Goal: Transaction & Acquisition: Purchase product/service

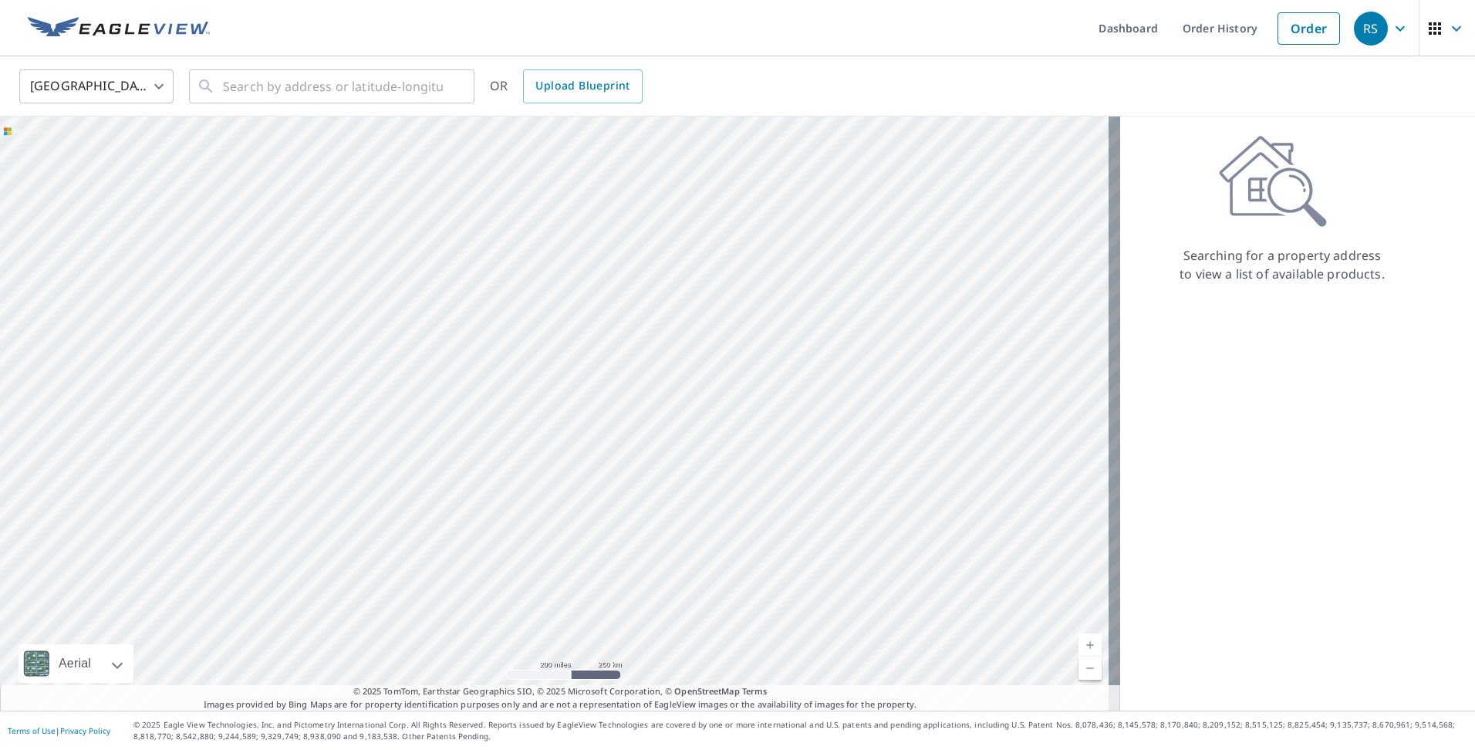
drag, startPoint x: 1286, startPoint y: 31, endPoint x: 1041, endPoint y: 108, distance: 257.2
click at [1284, 32] on link "Order" at bounding box center [1308, 28] width 62 height 32
click at [305, 72] on input "text" at bounding box center [333, 86] width 220 height 43
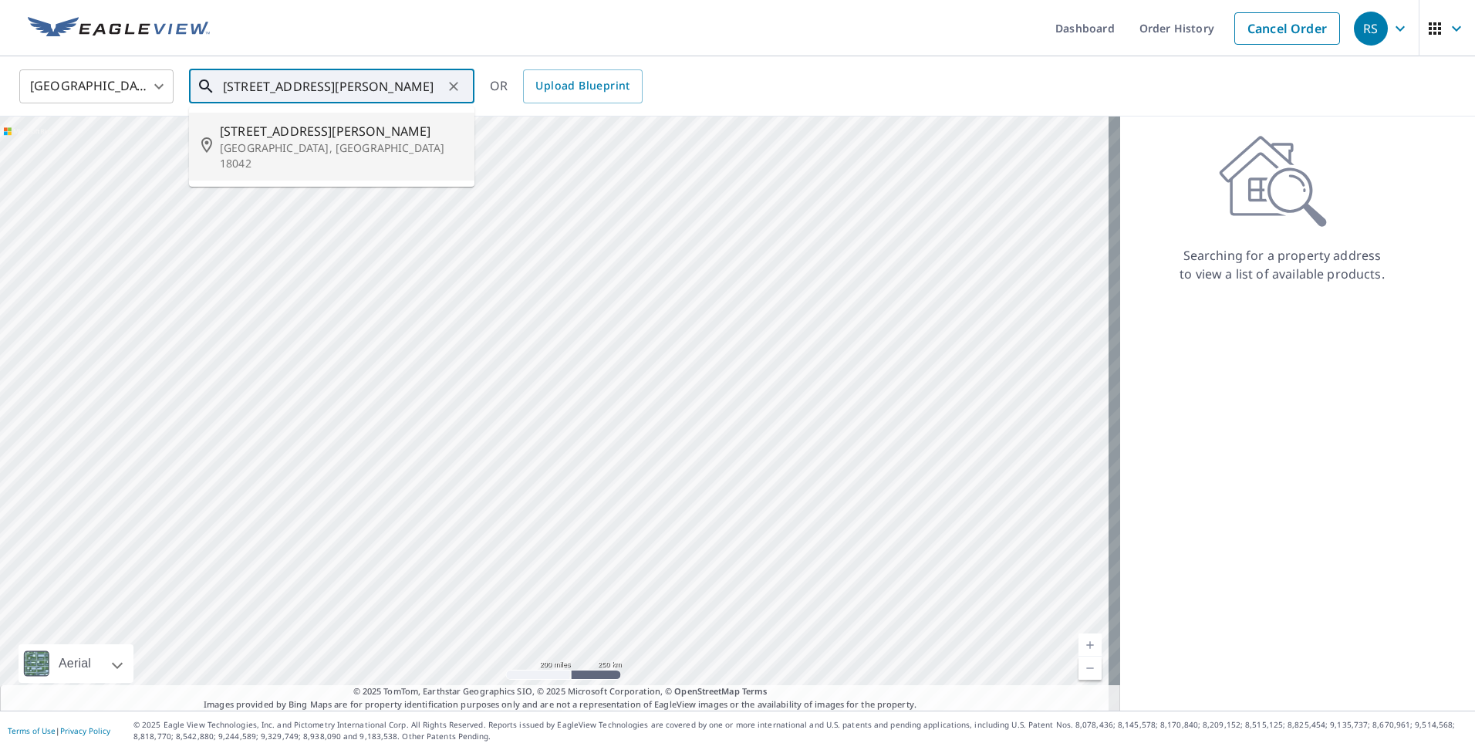
click at [254, 133] on span "[STREET_ADDRESS][PERSON_NAME]" at bounding box center [341, 131] width 242 height 19
type input "[STREET_ADDRESS][PERSON_NAME]"
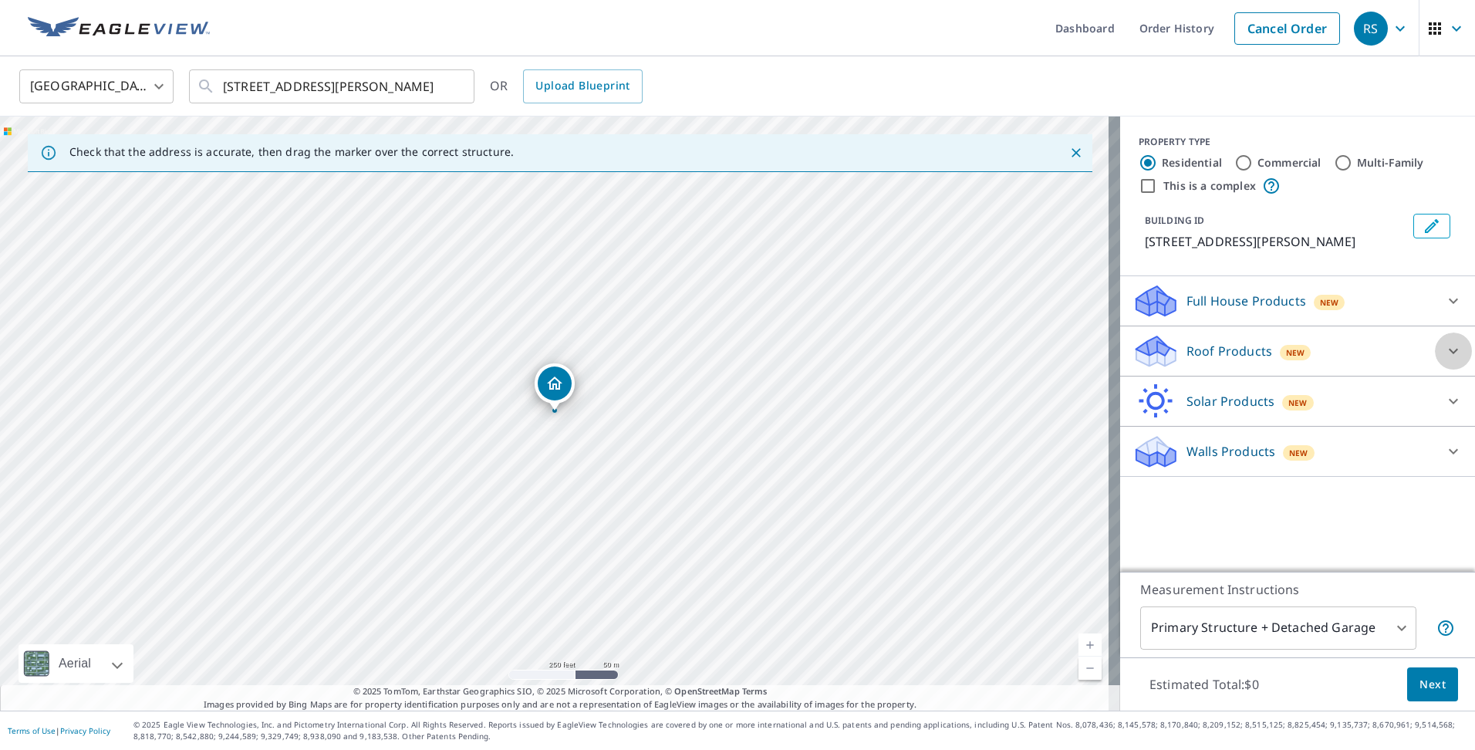
click at [1444, 348] on icon at bounding box center [1453, 351] width 19 height 19
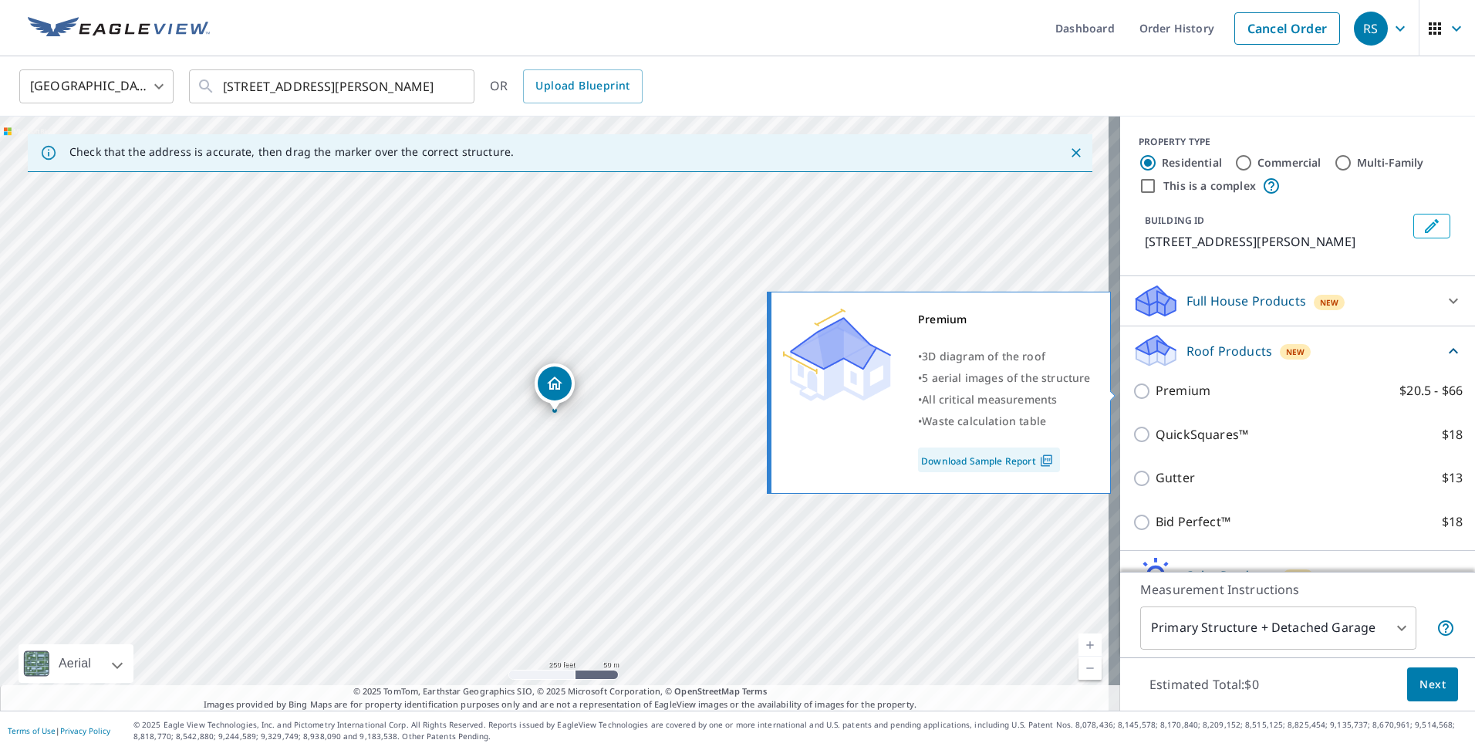
click at [1132, 392] on input "Premium $20.5 - $66" at bounding box center [1143, 391] width 23 height 19
checkbox input "true"
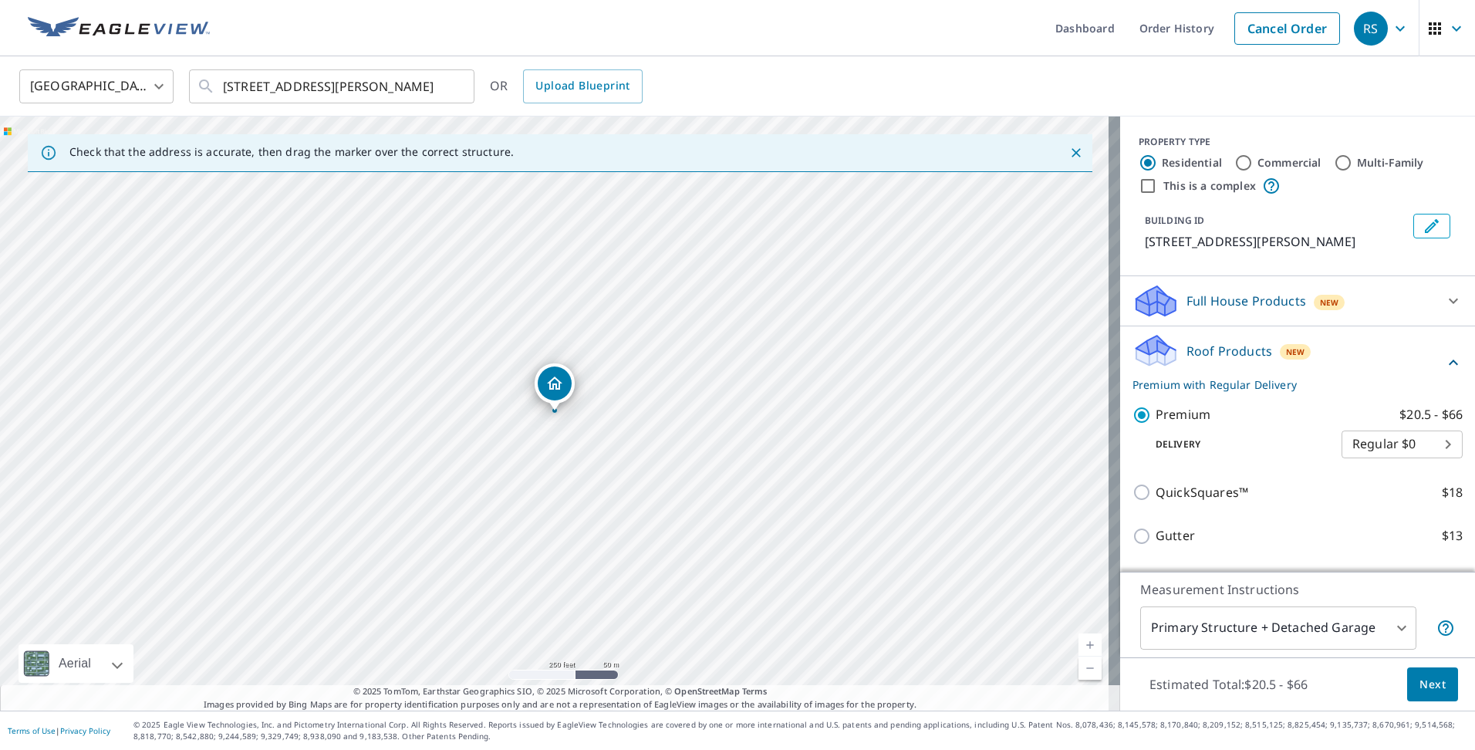
click at [1427, 682] on span "Next" at bounding box center [1432, 684] width 26 height 19
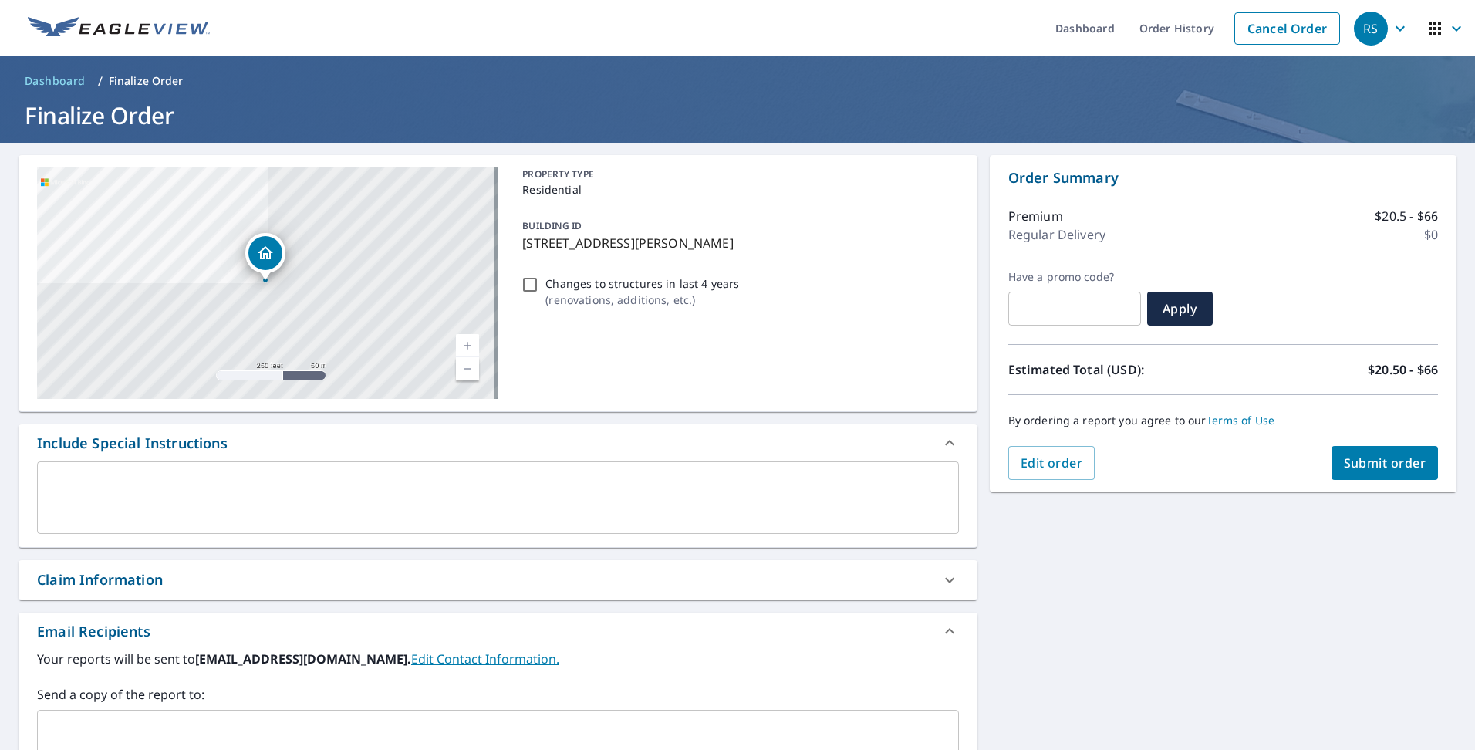
scroll to position [232, 0]
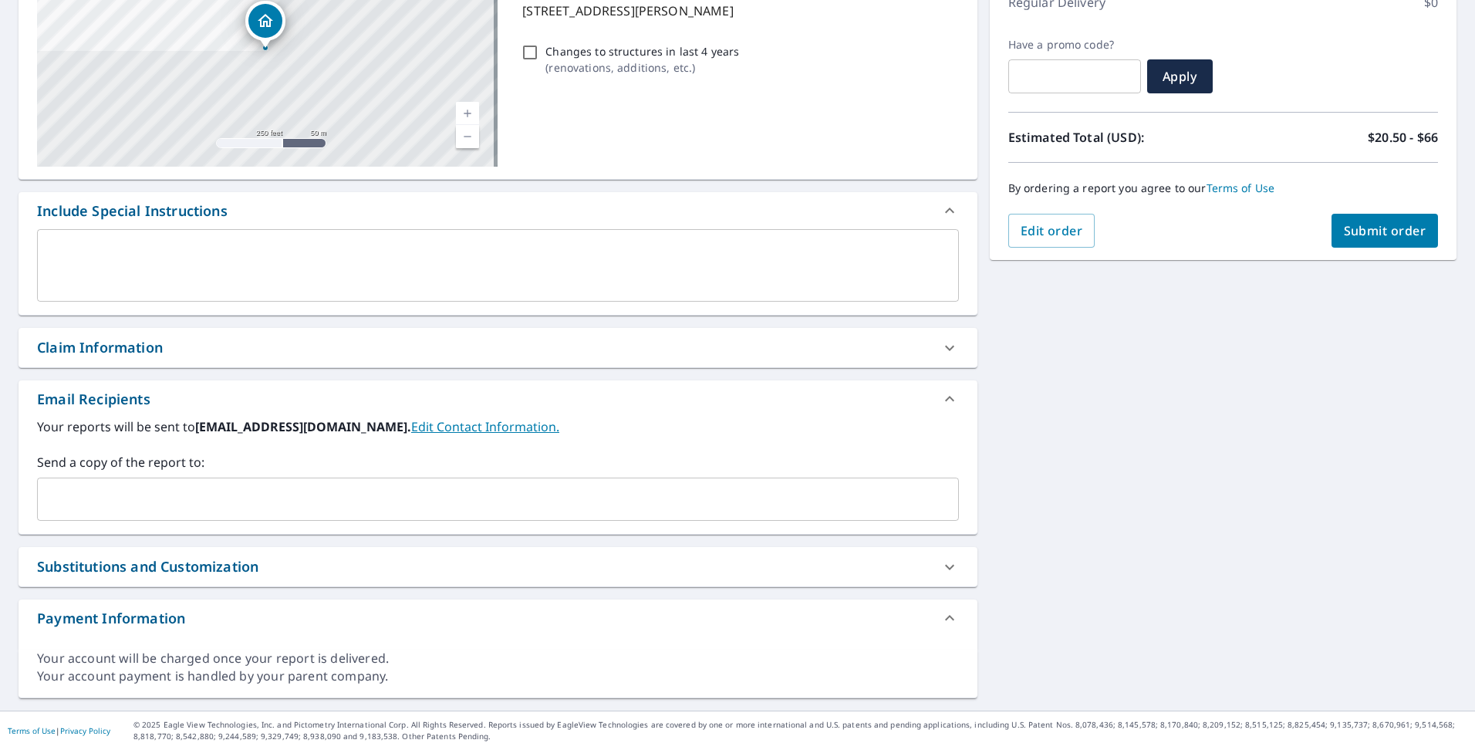
click at [408, 494] on input "text" at bounding box center [486, 498] width 885 height 29
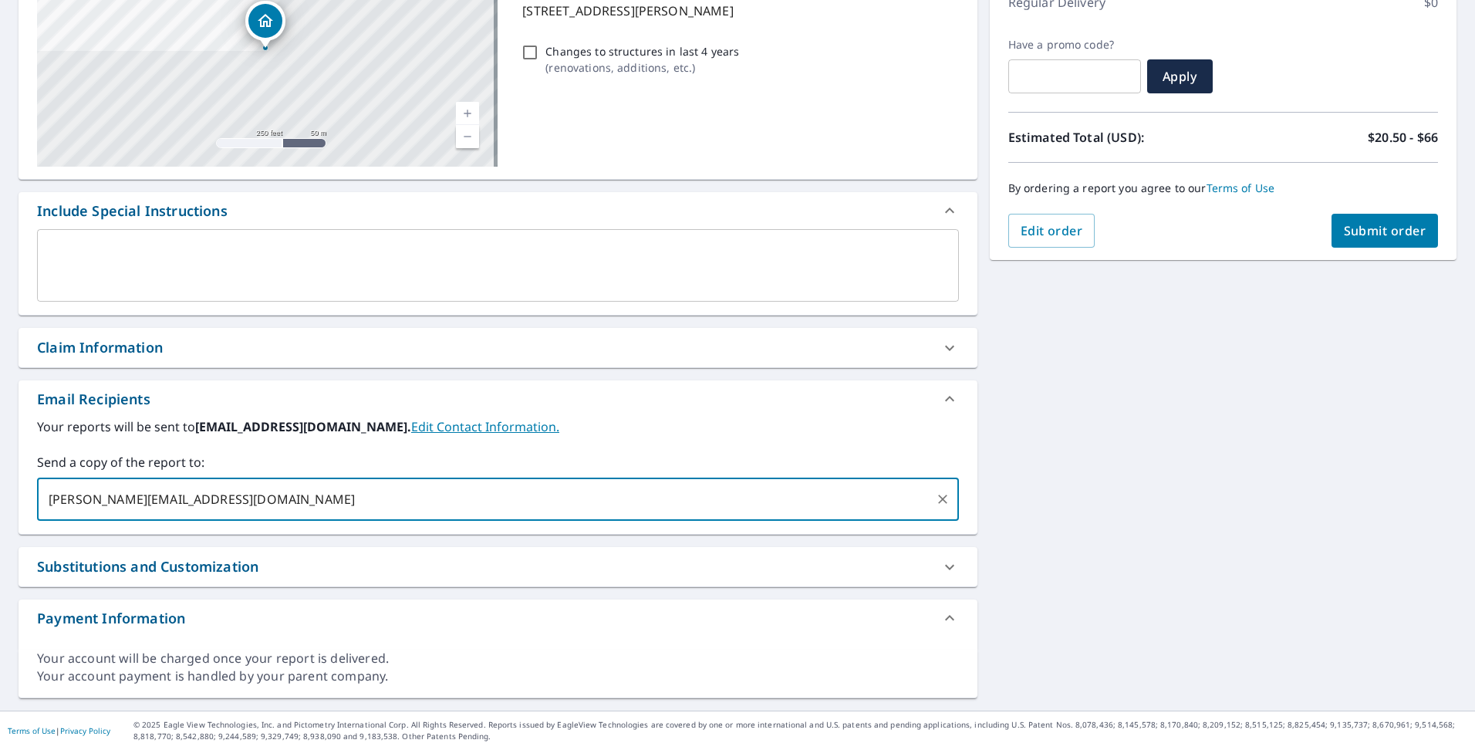
type input "[PERSON_NAME][EMAIL_ADDRESS][DOMAIN_NAME]"
checkbox input "true"
type input "r"
type input "[EMAIL_ADDRESS][DOMAIN_NAME]"
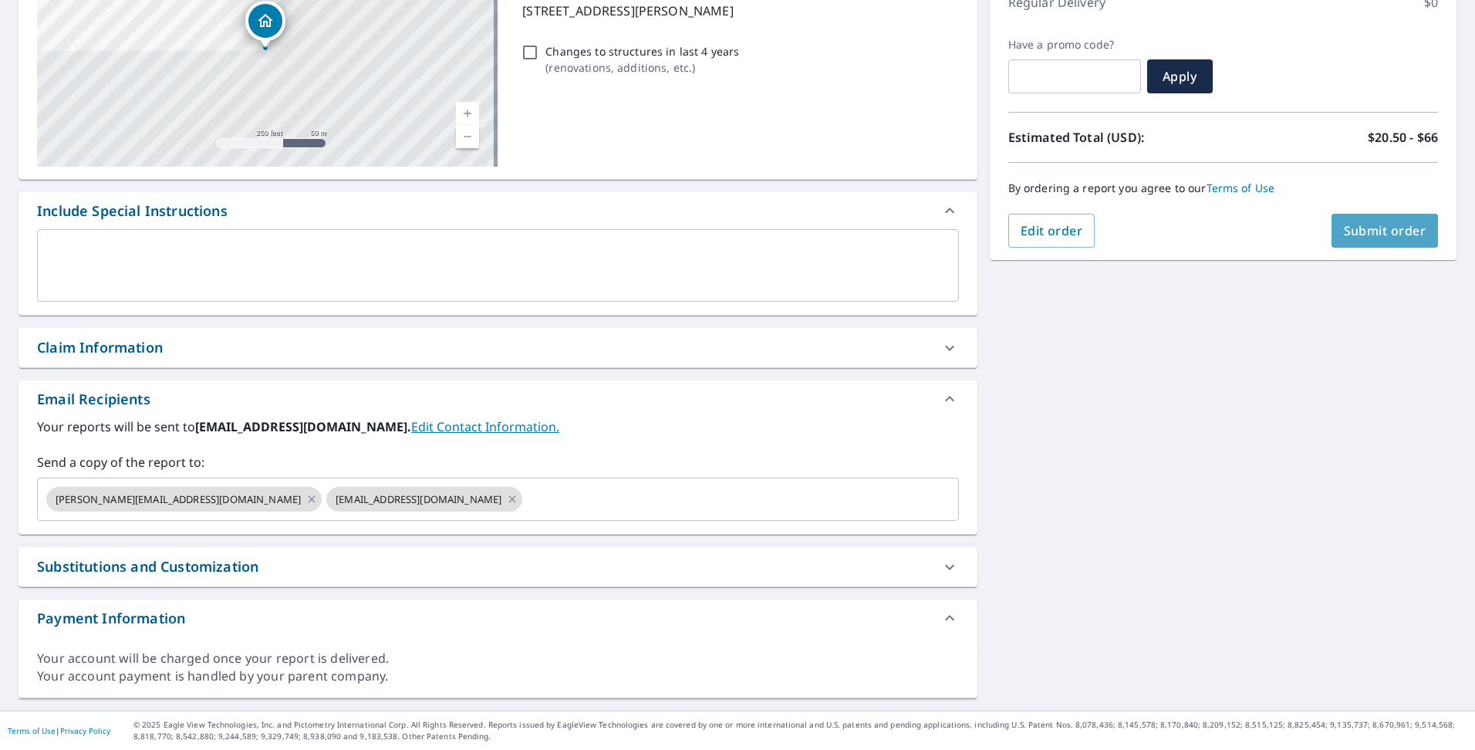
click at [1344, 237] on span "Submit order" at bounding box center [1385, 230] width 83 height 17
checkbox input "true"
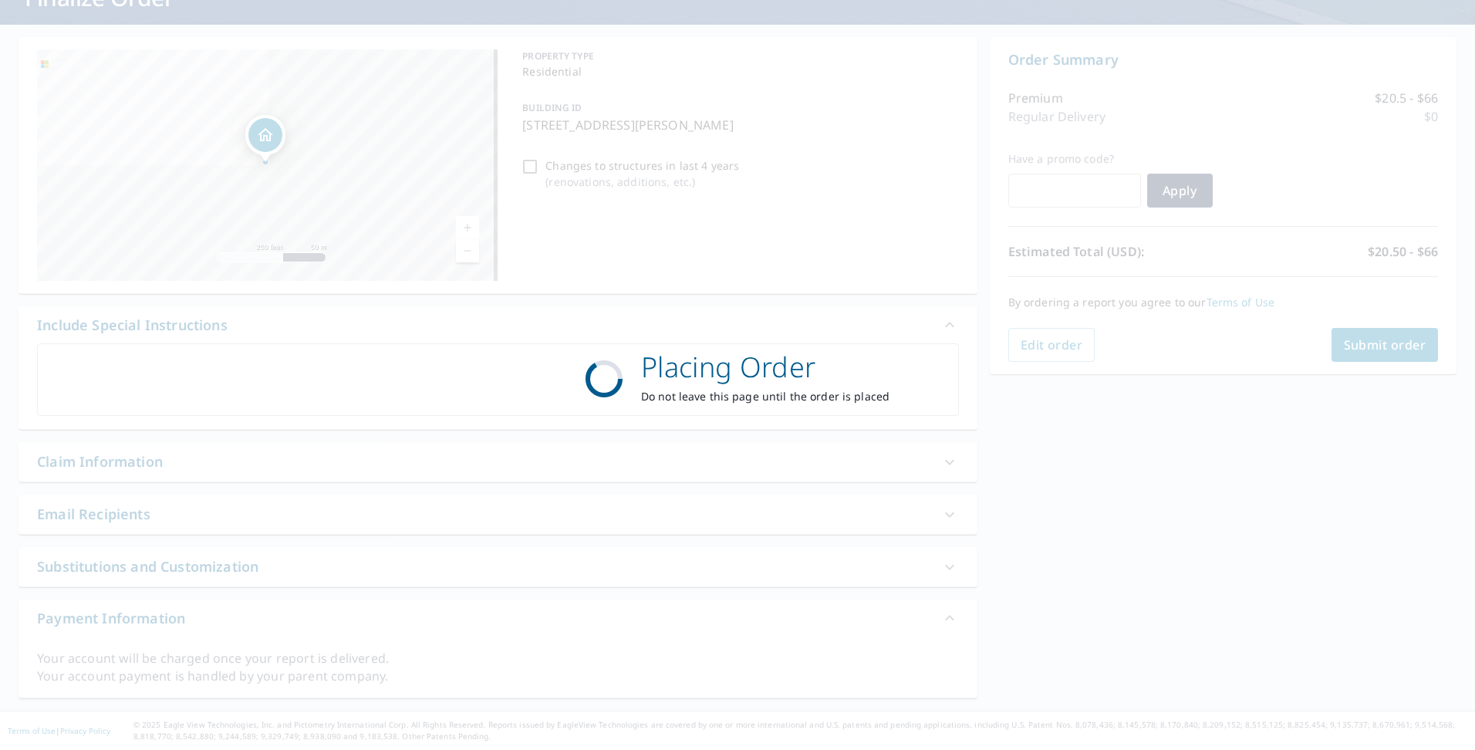
scroll to position [118, 0]
